Goal: Task Accomplishment & Management: Manage account settings

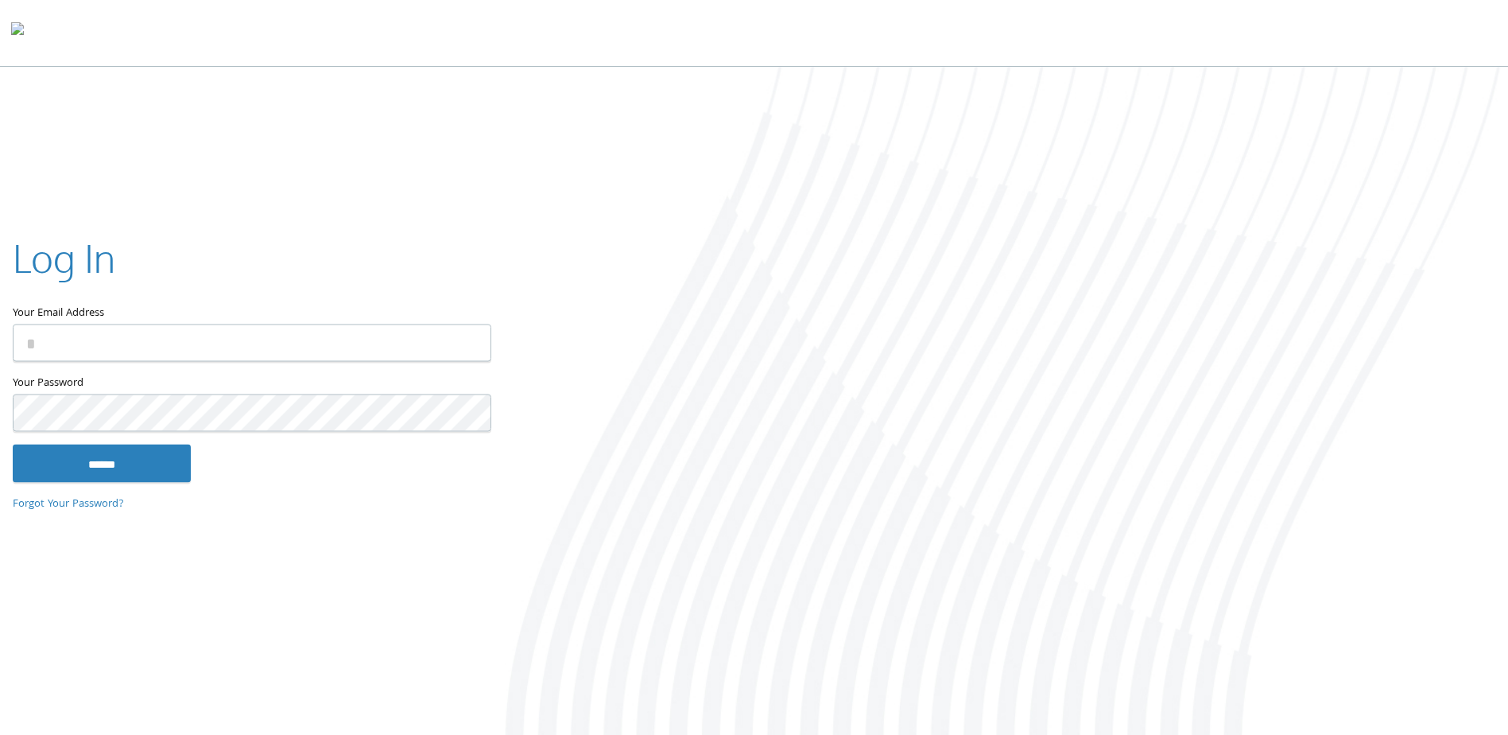
type input "**********"
click at [174, 474] on input "******" at bounding box center [102, 463] width 178 height 38
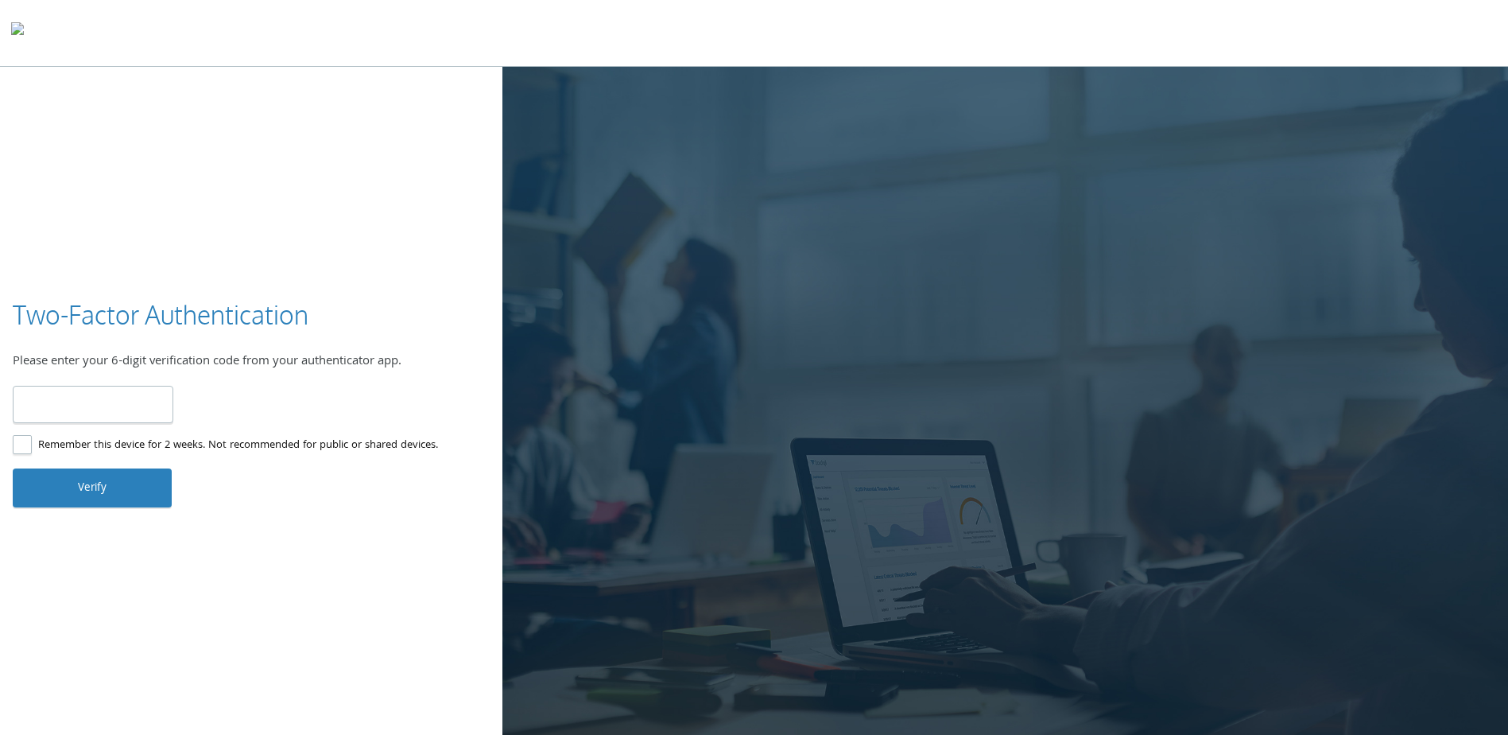
click at [153, 402] on input "number" at bounding box center [93, 404] width 161 height 37
type input "******"
